Goal: Task Accomplishment & Management: Use online tool/utility

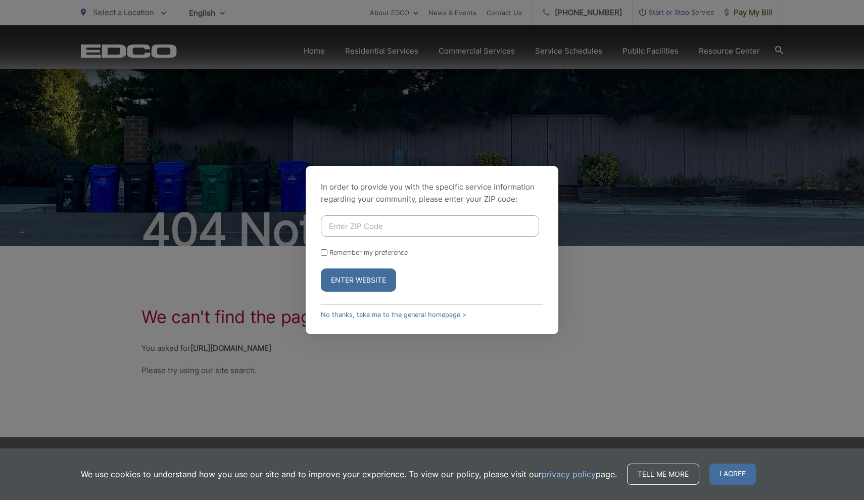
click at [505, 230] on input "Enter ZIP Code" at bounding box center [430, 225] width 218 height 21
type input "92024"
click at [358, 280] on button "Enter Website" at bounding box center [358, 279] width 75 height 23
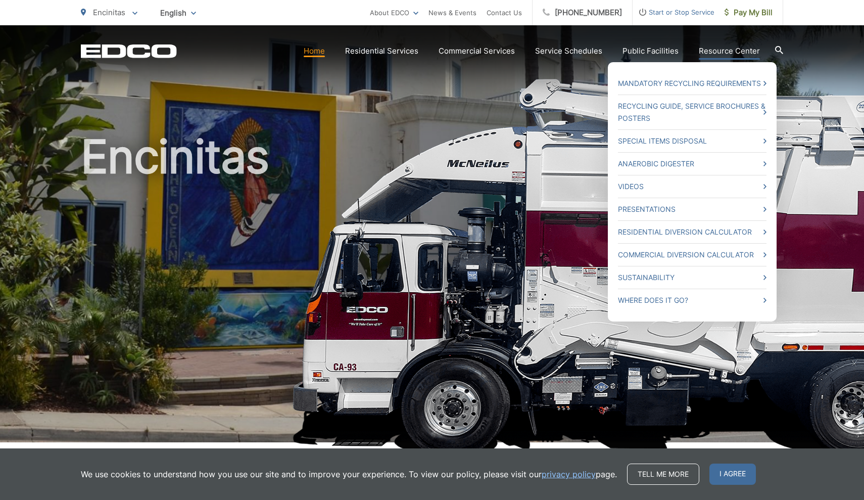
click at [732, 66] on ul "Mandatory Recycling Requirements Recycling Guide, Service Brochures & Posters S…" at bounding box center [692, 191] width 169 height 259
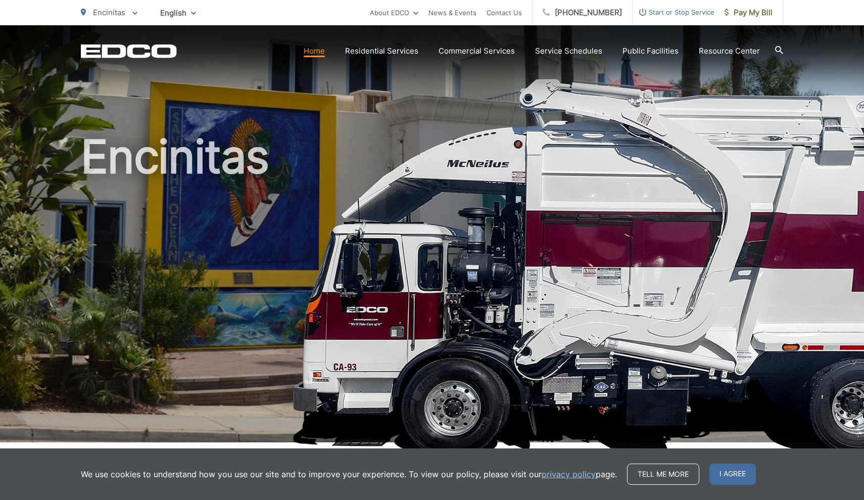
click at [779, 49] on icon at bounding box center [780, 50] width 8 height 8
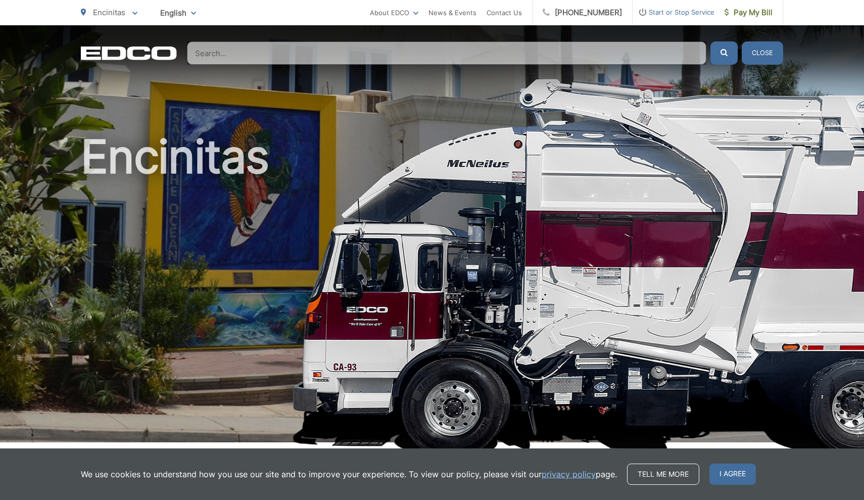
click at [548, 53] on input "Search" at bounding box center [447, 52] width 520 height 23
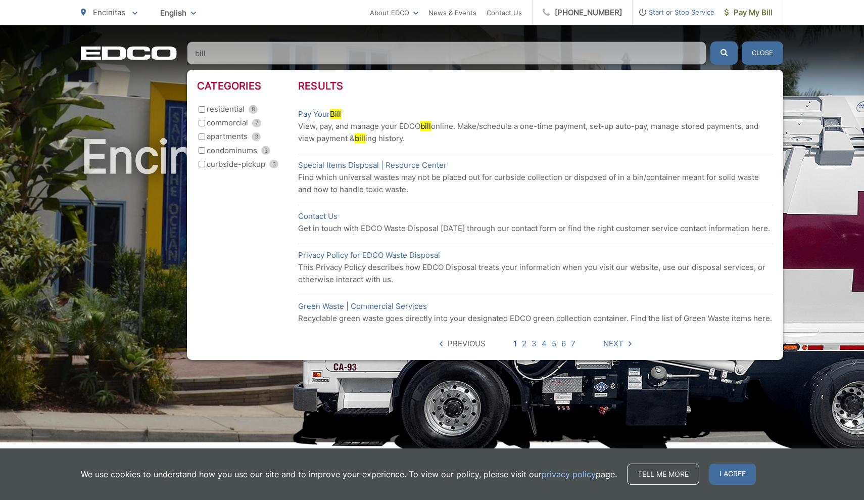
type input "bill"
click at [724, 53] on button "submit" at bounding box center [724, 52] width 27 height 23
click at [429, 128] on mark "bill" at bounding box center [426, 126] width 11 height 10
click at [337, 113] on mark "Bill" at bounding box center [335, 114] width 11 height 10
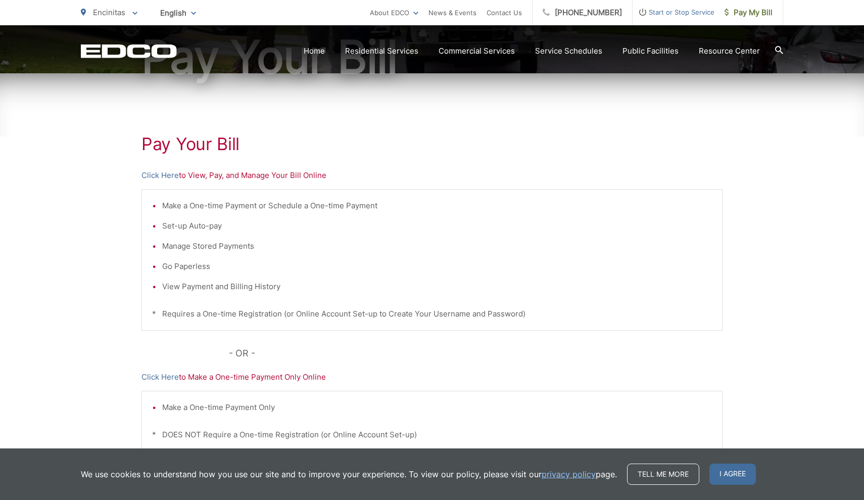
scroll to position [131, 0]
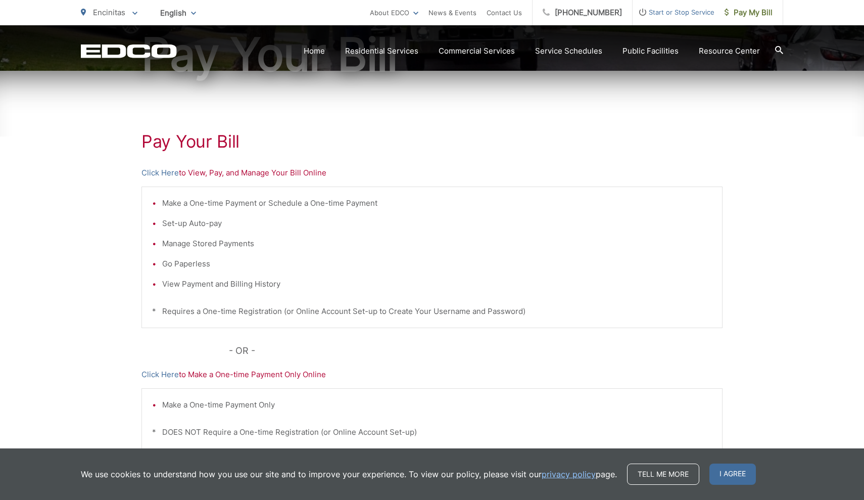
click at [193, 172] on p "Click Here to View, Pay, and Manage Your Bill Online" at bounding box center [432, 173] width 581 height 12
click at [280, 171] on p "Click Here to View, Pay, and Manage Your Bill Online" at bounding box center [432, 173] width 581 height 12
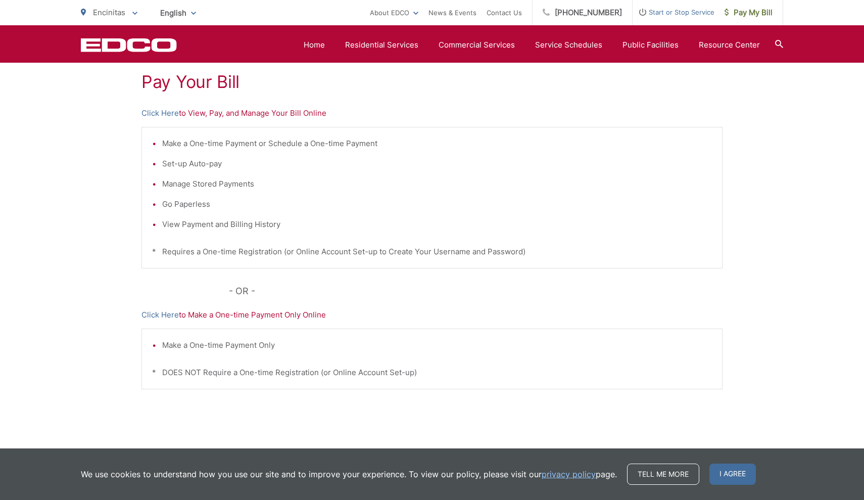
scroll to position [193, 0]
click at [203, 112] on p "Click Here to View, Pay, and Manage Your Bill Online" at bounding box center [432, 111] width 581 height 12
click at [170, 112] on link "Click Here" at bounding box center [160, 111] width 37 height 12
